Goal: Navigation & Orientation: Go to known website

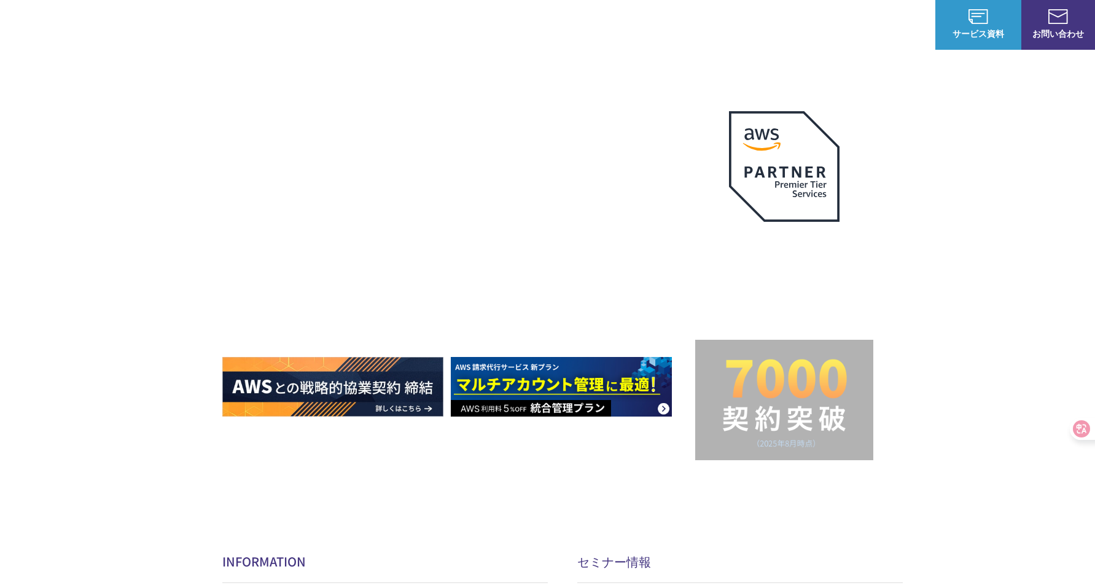
click at [905, 28] on link "ログイン" at bounding box center [906, 24] width 34 height 13
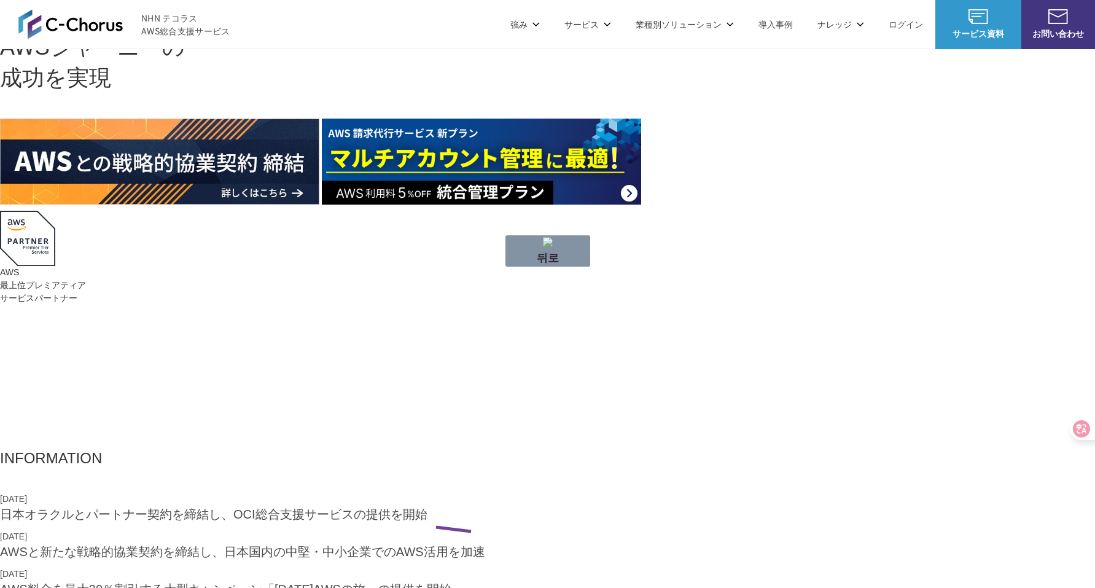
drag, startPoint x: 471, startPoint y: 531, endPoint x: 413, endPoint y: 527, distance: 57.9
